Goal: Task Accomplishment & Management: Use online tool/utility

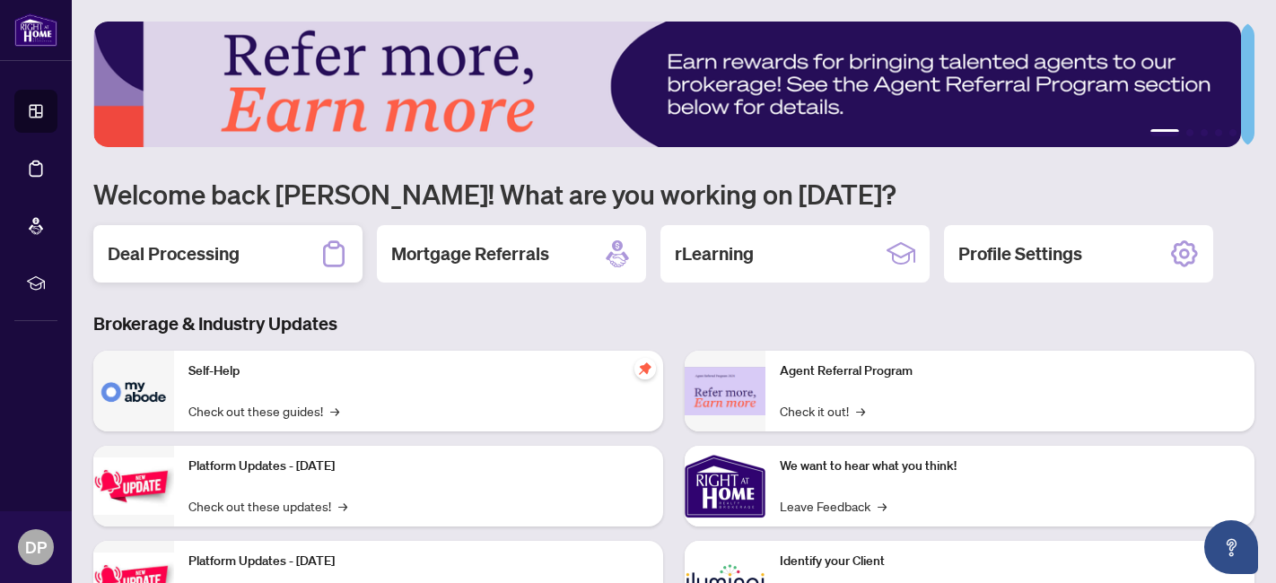
click at [240, 261] on div "Deal Processing" at bounding box center [227, 253] width 269 height 57
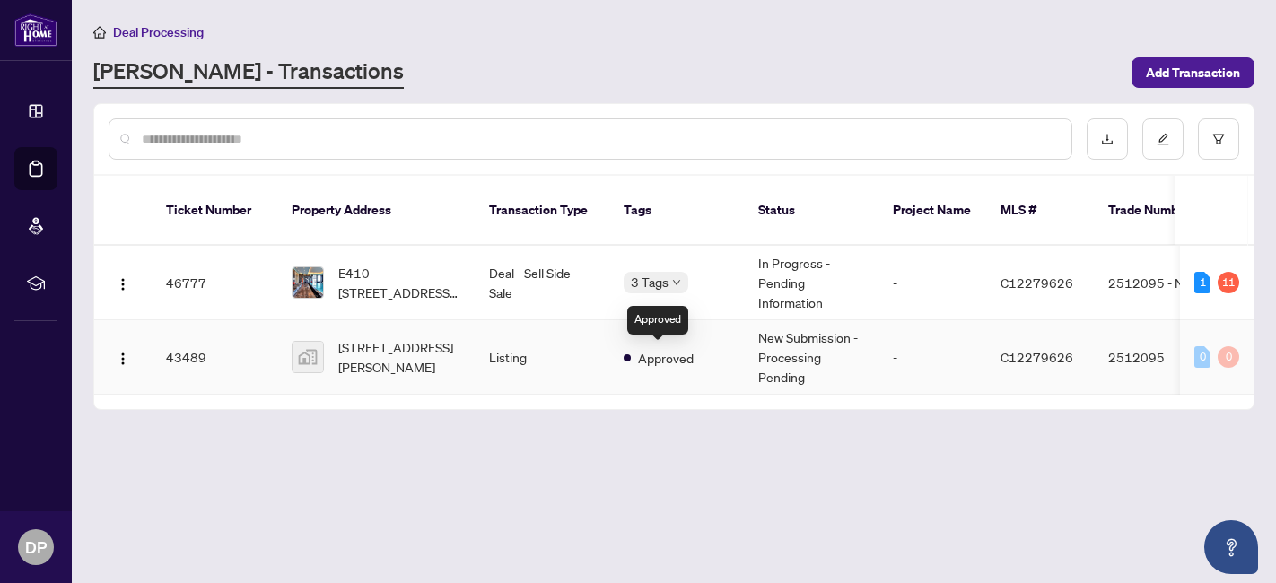
click at [656, 361] on span "Approved" at bounding box center [666, 358] width 56 height 20
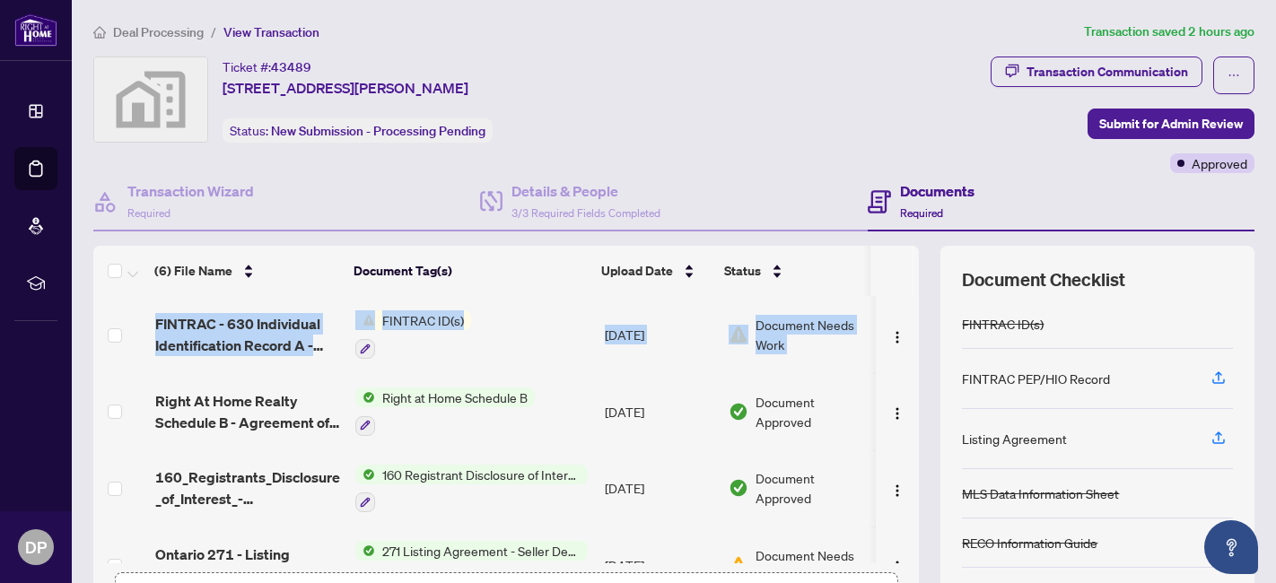
drag, startPoint x: 905, startPoint y: 330, endPoint x: 912, endPoint y: 431, distance: 100.7
click at [912, 431] on div "(6) File Name Document Tag(s) Upload Date Status FINTRAC - 630 Individual Ident…" at bounding box center [673, 448] width 1161 height 404
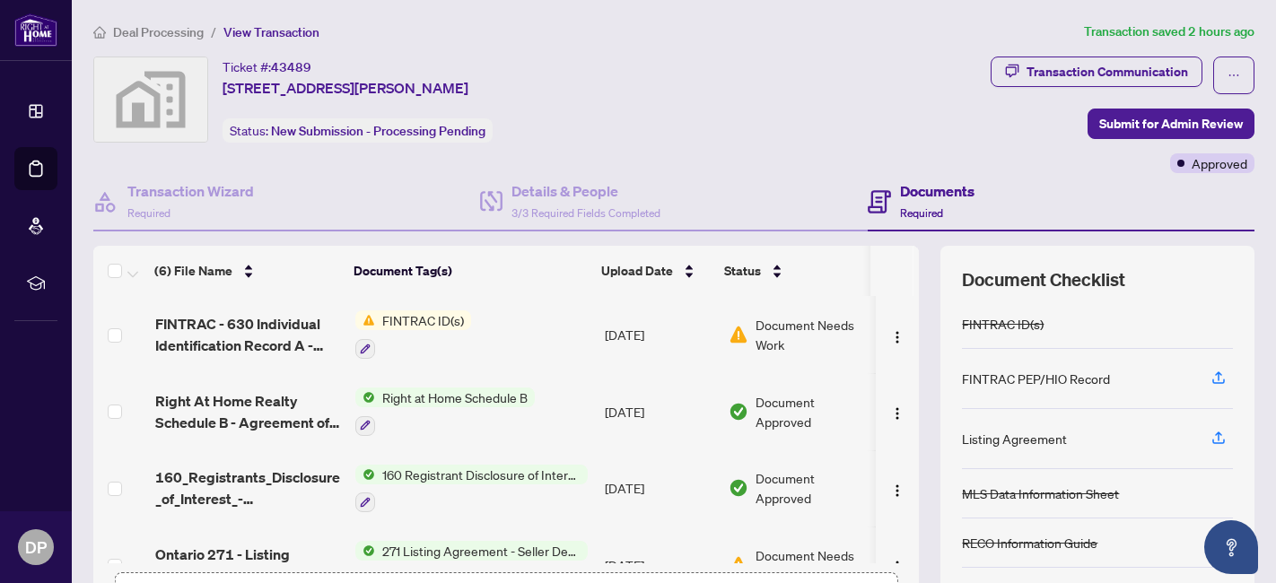
click at [539, 287] on th "Document Tag(s)" at bounding box center [470, 271] width 248 height 50
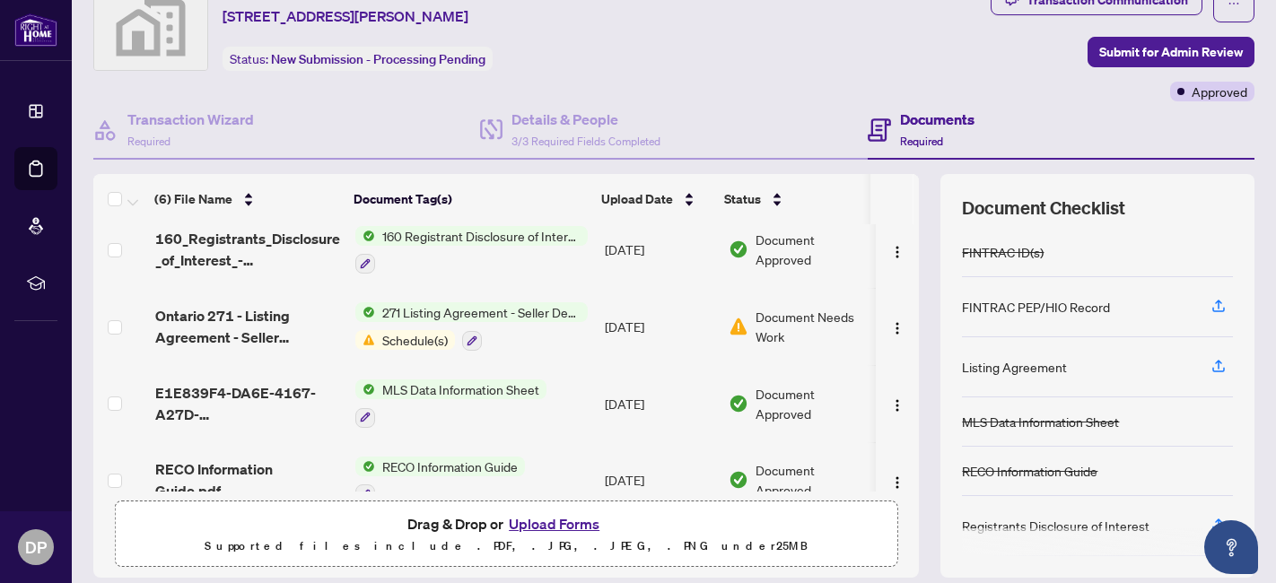
scroll to position [195, 0]
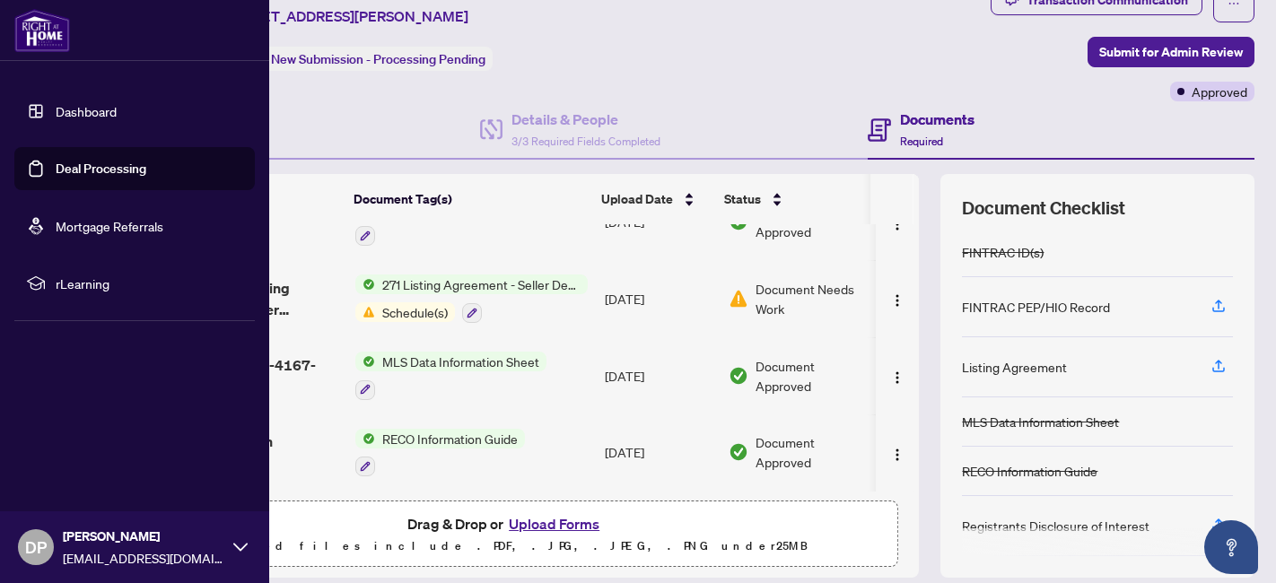
click at [93, 164] on link "Deal Processing" at bounding box center [101, 169] width 91 height 16
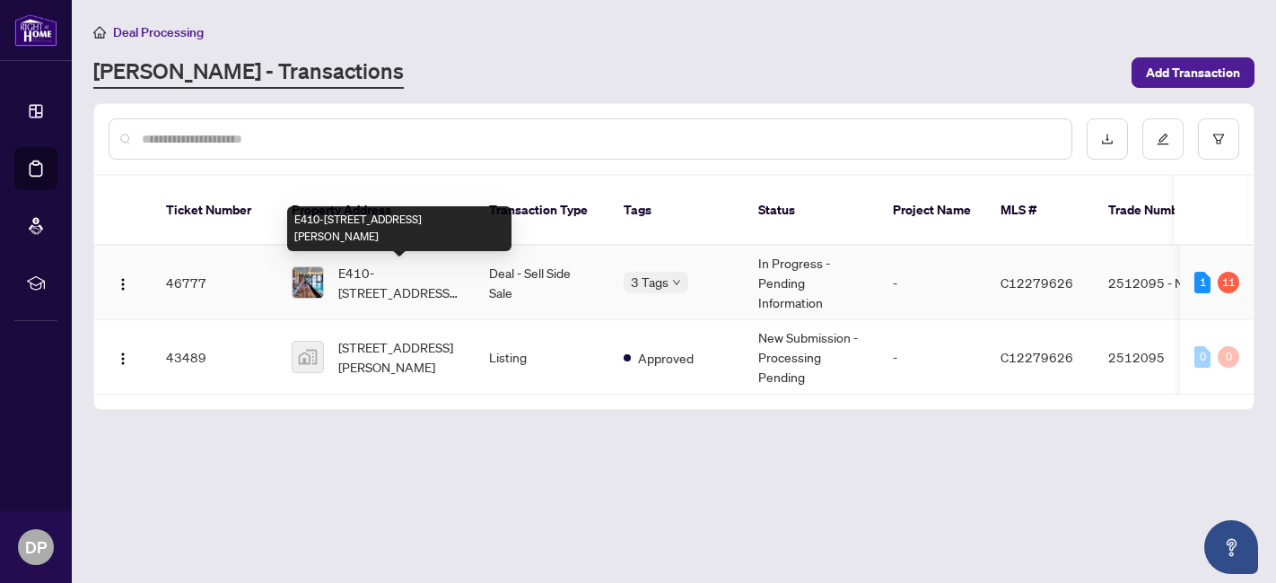
click at [376, 267] on span "E410-[STREET_ADDRESS][PERSON_NAME]" at bounding box center [399, 282] width 122 height 39
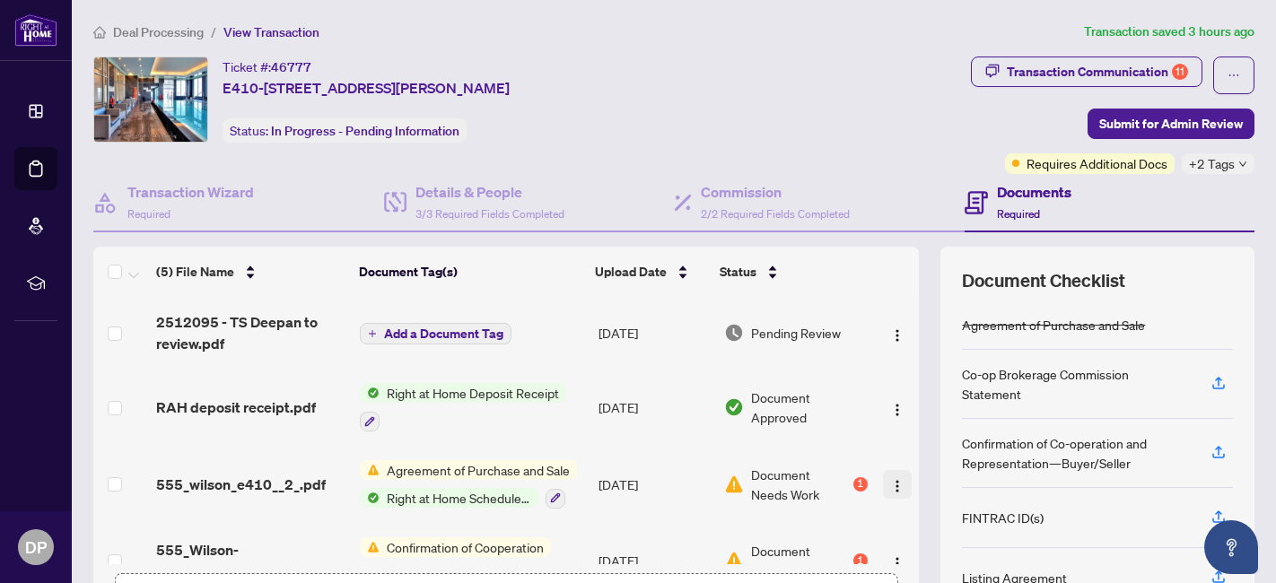
click at [890, 483] on img "button" at bounding box center [897, 486] width 14 height 14
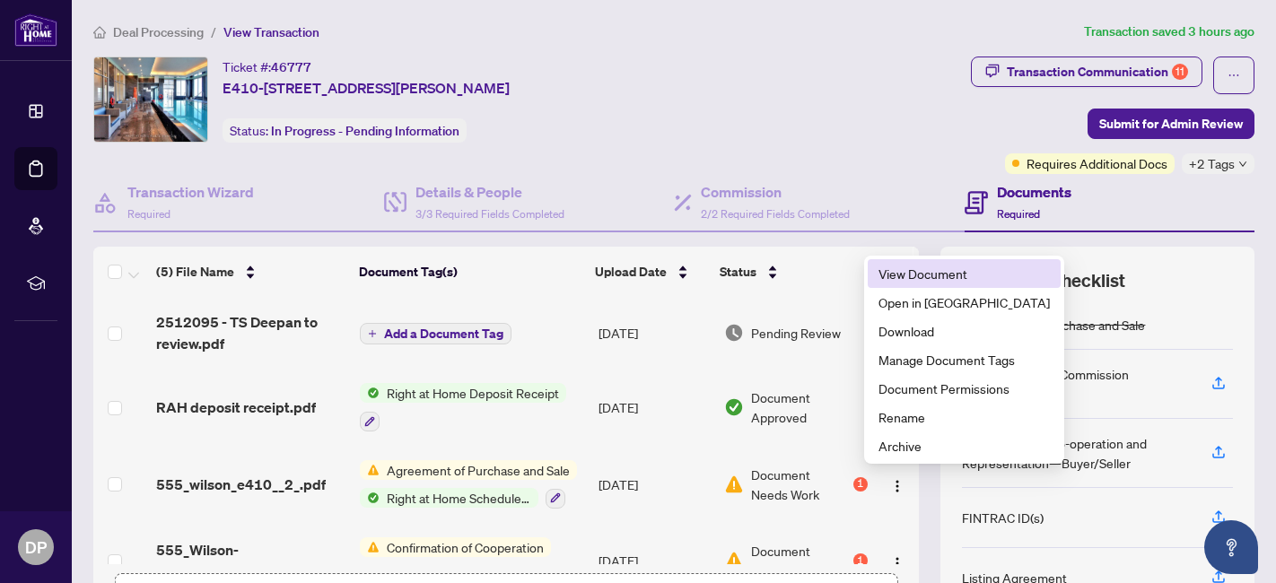
click at [925, 266] on span "View Document" at bounding box center [963, 274] width 171 height 20
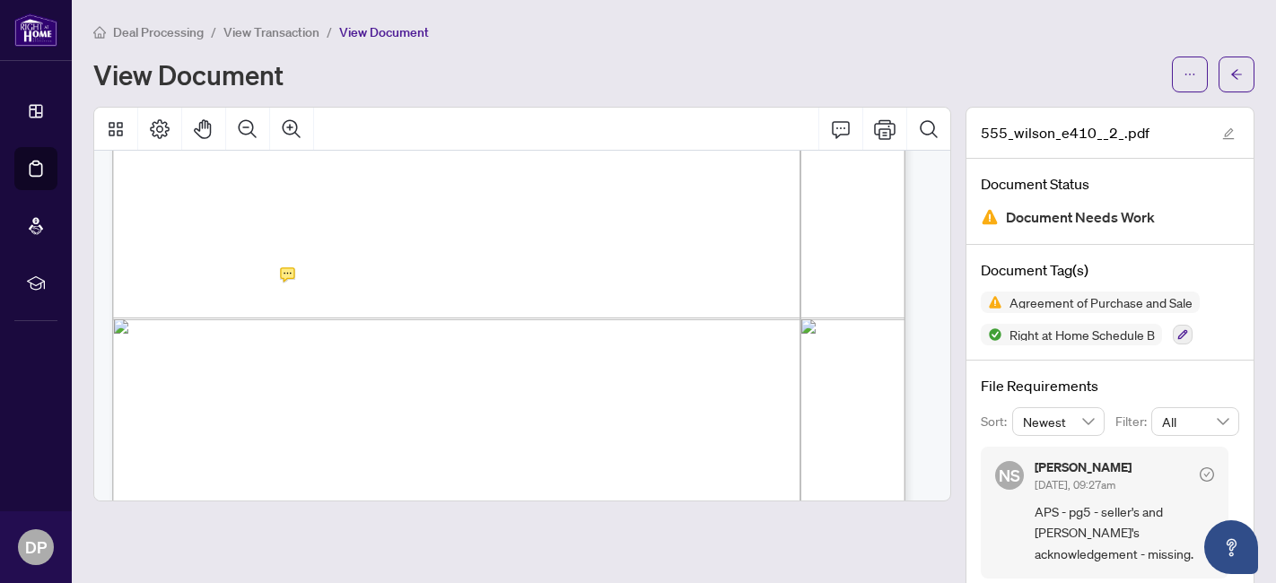
scroll to position [4772, 0]
click at [1183, 75] on icon "ellipsis" at bounding box center [1189, 74] width 13 height 13
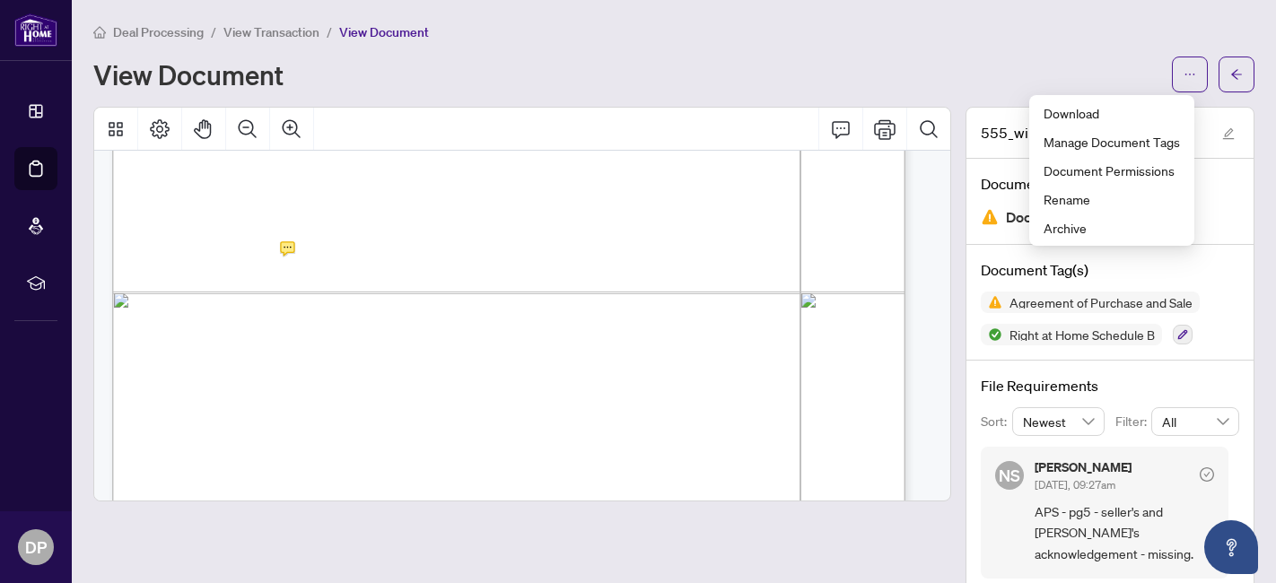
click at [998, 57] on div "View Document" at bounding box center [673, 75] width 1161 height 36
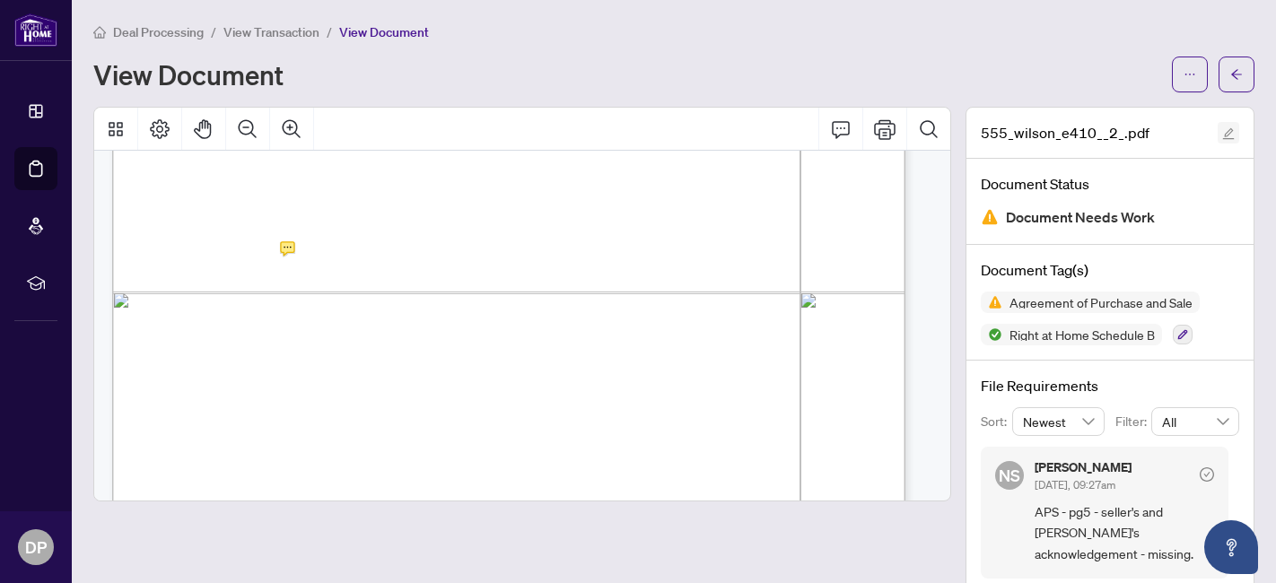
click at [1222, 138] on icon "edit" at bounding box center [1228, 133] width 13 height 13
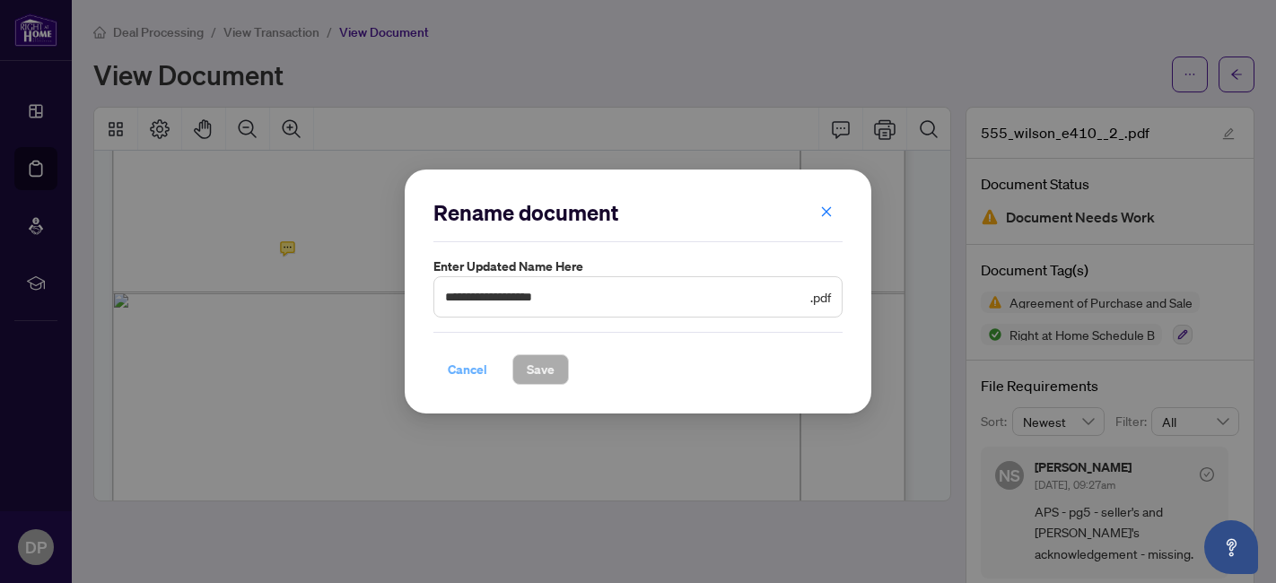
click at [462, 379] on span "Cancel" at bounding box center [467, 369] width 39 height 29
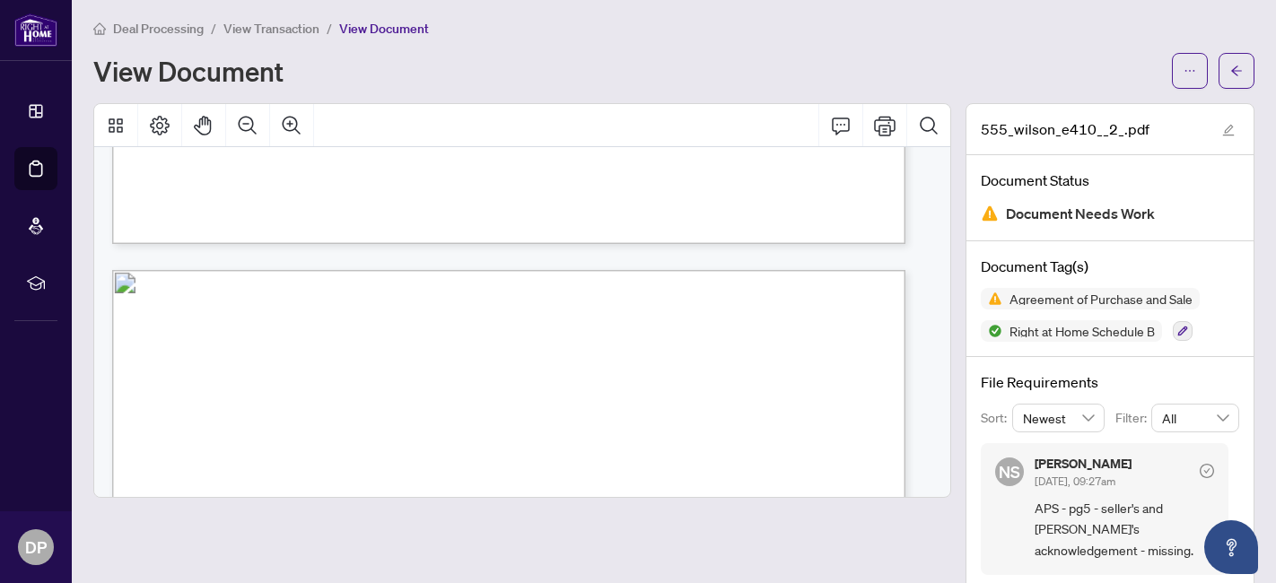
scroll to position [1961, 0]
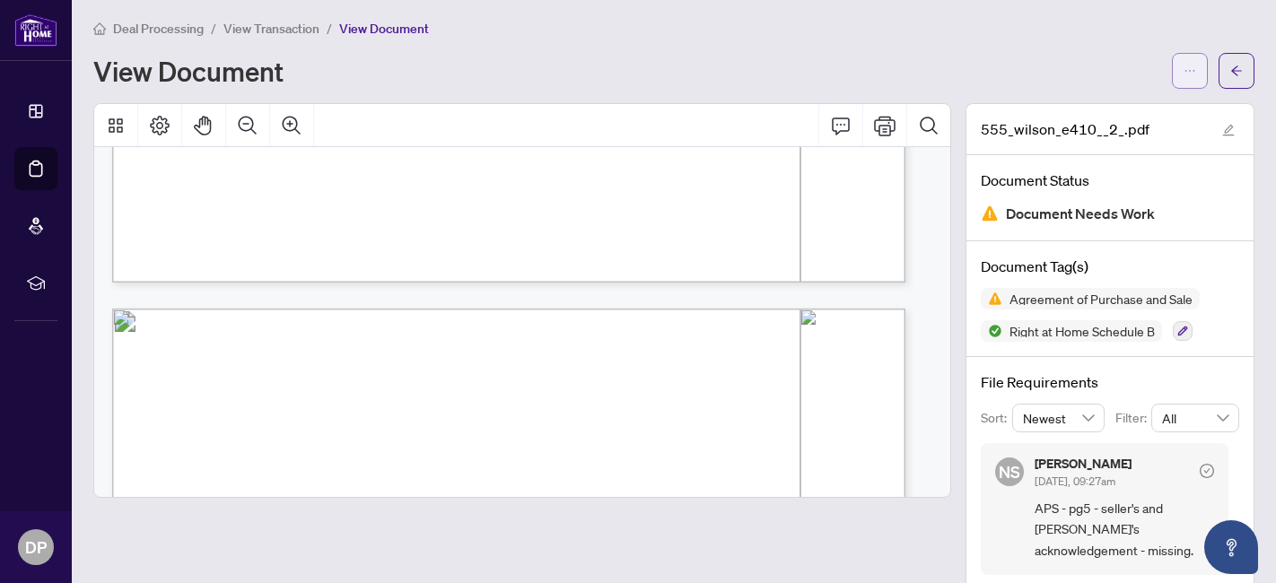
click at [1183, 71] on icon "ellipsis" at bounding box center [1189, 71] width 13 height 13
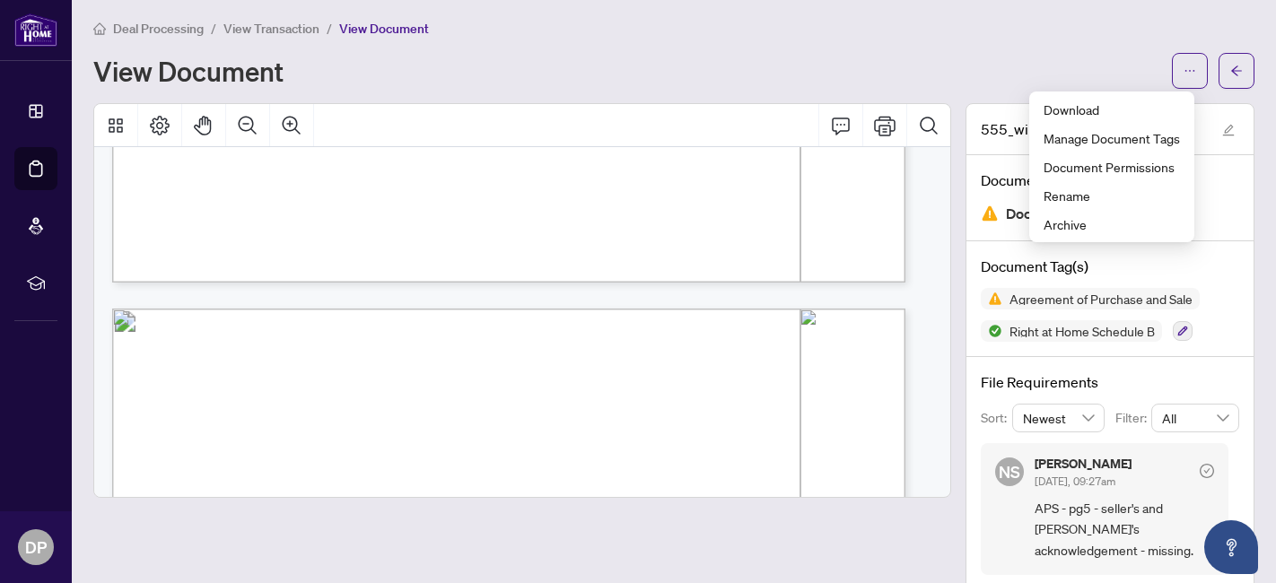
click at [1058, 47] on div "Deal Processing / View Transaction / View Document View Document" at bounding box center [673, 53] width 1161 height 71
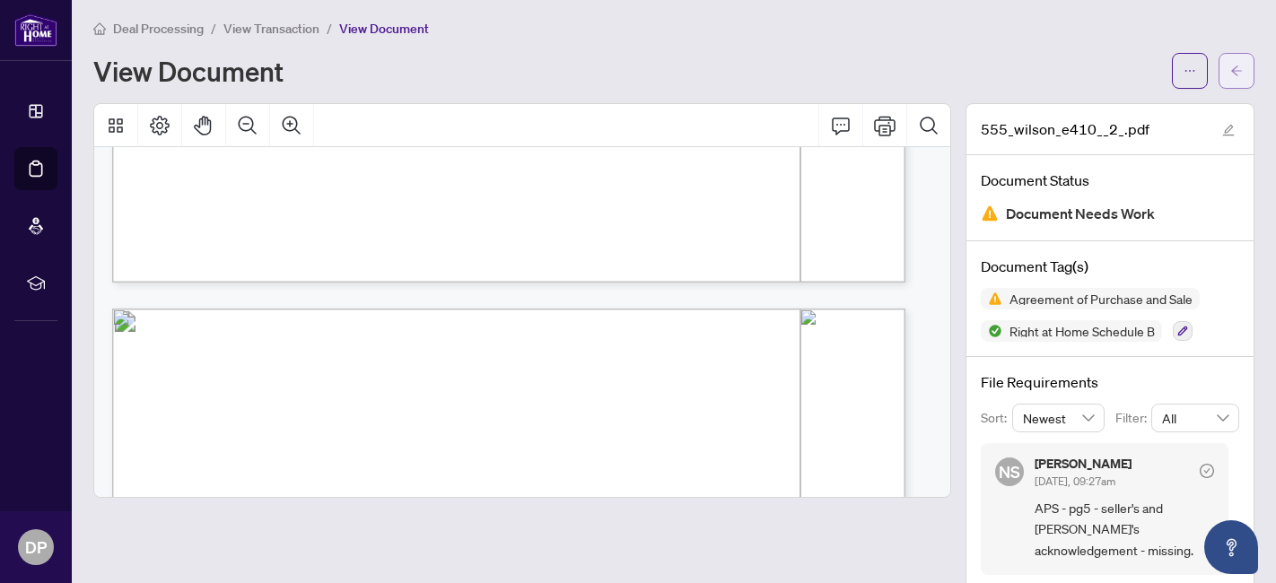
click at [1230, 65] on icon "arrow-left" at bounding box center [1236, 71] width 13 height 13
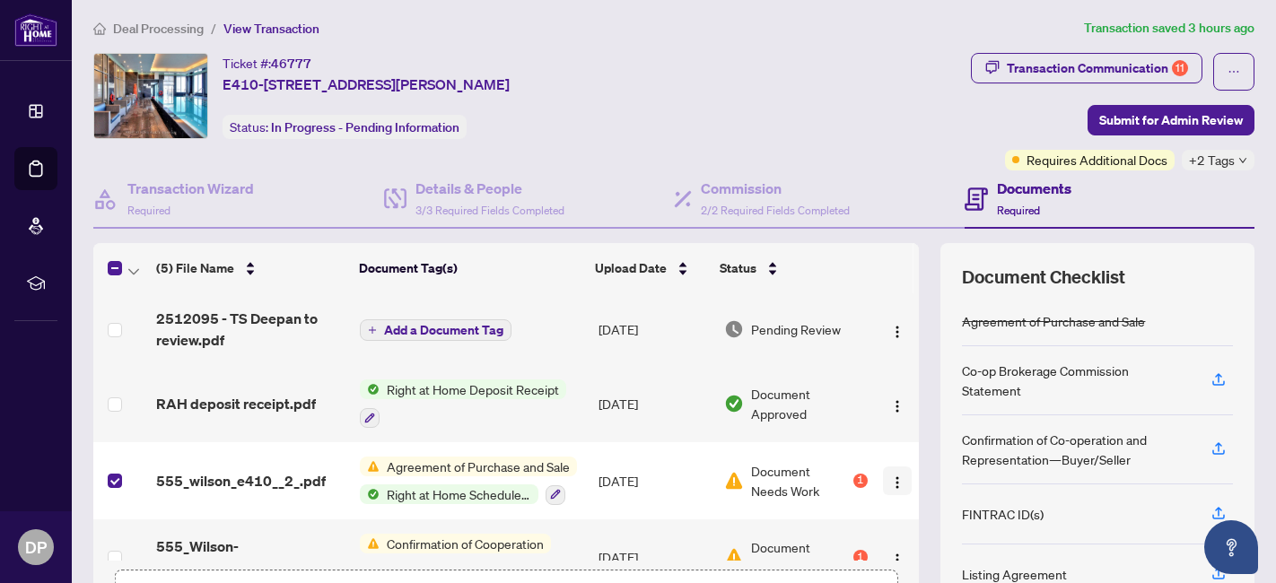
click at [890, 483] on img "button" at bounding box center [897, 482] width 14 height 14
click at [1247, 208] on div "Ticket #: 46777 E410-[STREET_ADDRESS][PERSON_NAME] Status: In Progress - Pendin…" at bounding box center [673, 350] width 1175 height 594
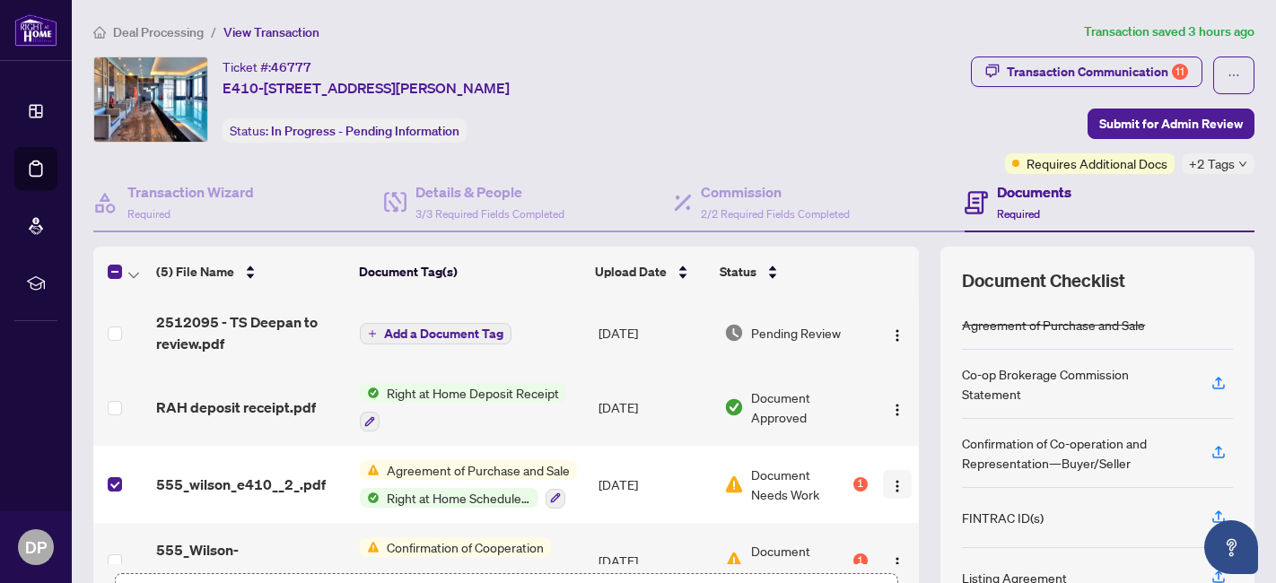
click at [890, 485] on img "button" at bounding box center [897, 486] width 14 height 14
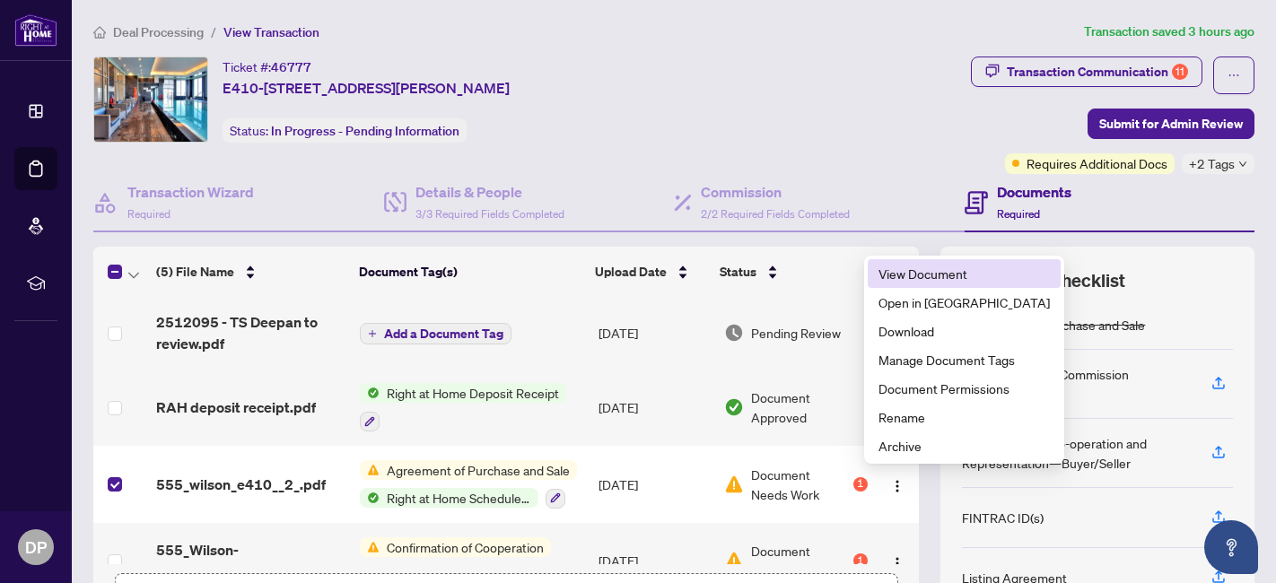
click at [896, 266] on span "View Document" at bounding box center [963, 274] width 171 height 20
